Goal: Transaction & Acquisition: Purchase product/service

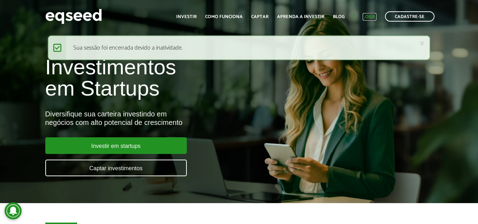
click at [372, 15] on link "Login" at bounding box center [370, 17] width 14 height 5
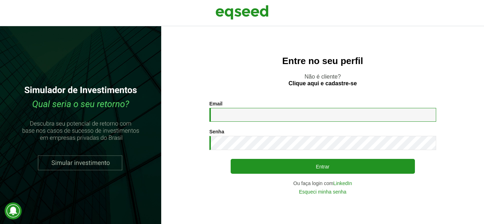
type input "**********"
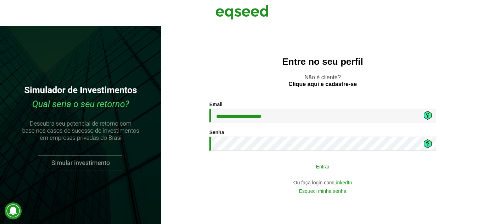
click at [281, 166] on button "Entrar" at bounding box center [322, 166] width 184 height 13
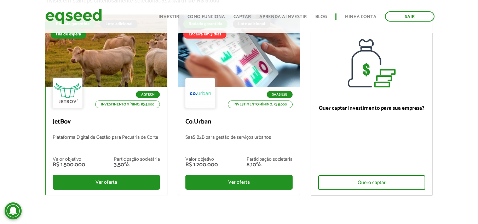
scroll to position [71, 0]
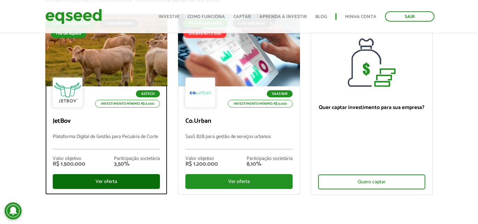
click at [123, 179] on div "Ver oferta" at bounding box center [106, 181] width 107 height 15
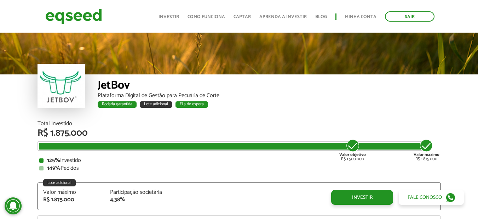
scroll to position [761, 0]
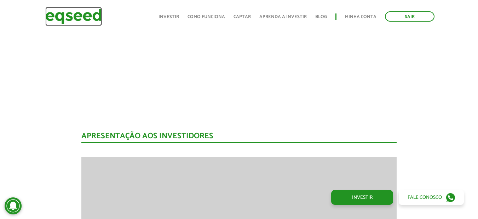
click at [64, 15] on img at bounding box center [73, 16] width 57 height 19
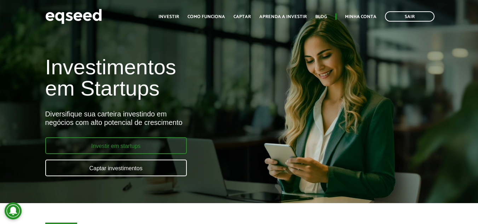
click at [129, 144] on link "Investir em startups" at bounding box center [116, 145] width 142 height 17
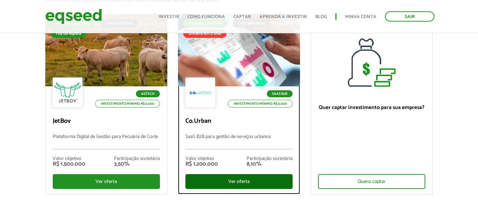
click at [231, 180] on div "Ver oferta" at bounding box center [238, 181] width 107 height 15
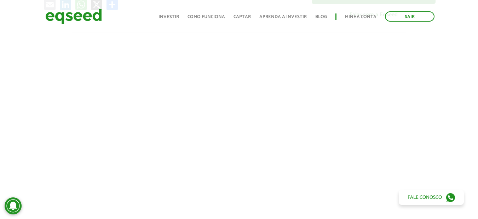
scroll to position [248, 0]
